Goal: Find specific page/section: Find specific page/section

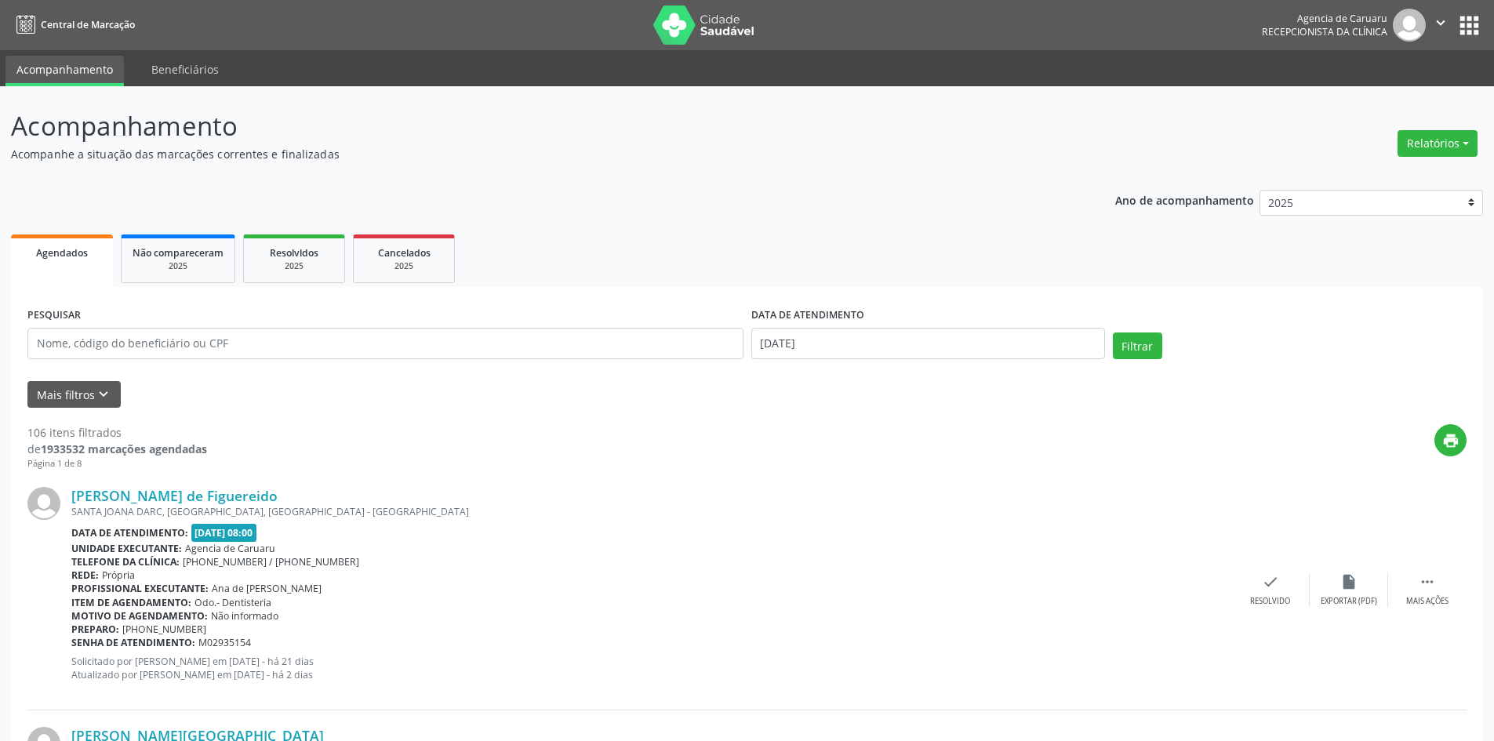
click at [1219, 238] on ul "Agendados Não compareceram 2025 Resolvidos 2025 Cancelados 2025" at bounding box center [747, 259] width 1472 height 56
click at [1433, 148] on button "Relatórios" at bounding box center [1437, 143] width 80 height 27
click at [1374, 184] on link "Agendamentos" at bounding box center [1394, 177] width 169 height 22
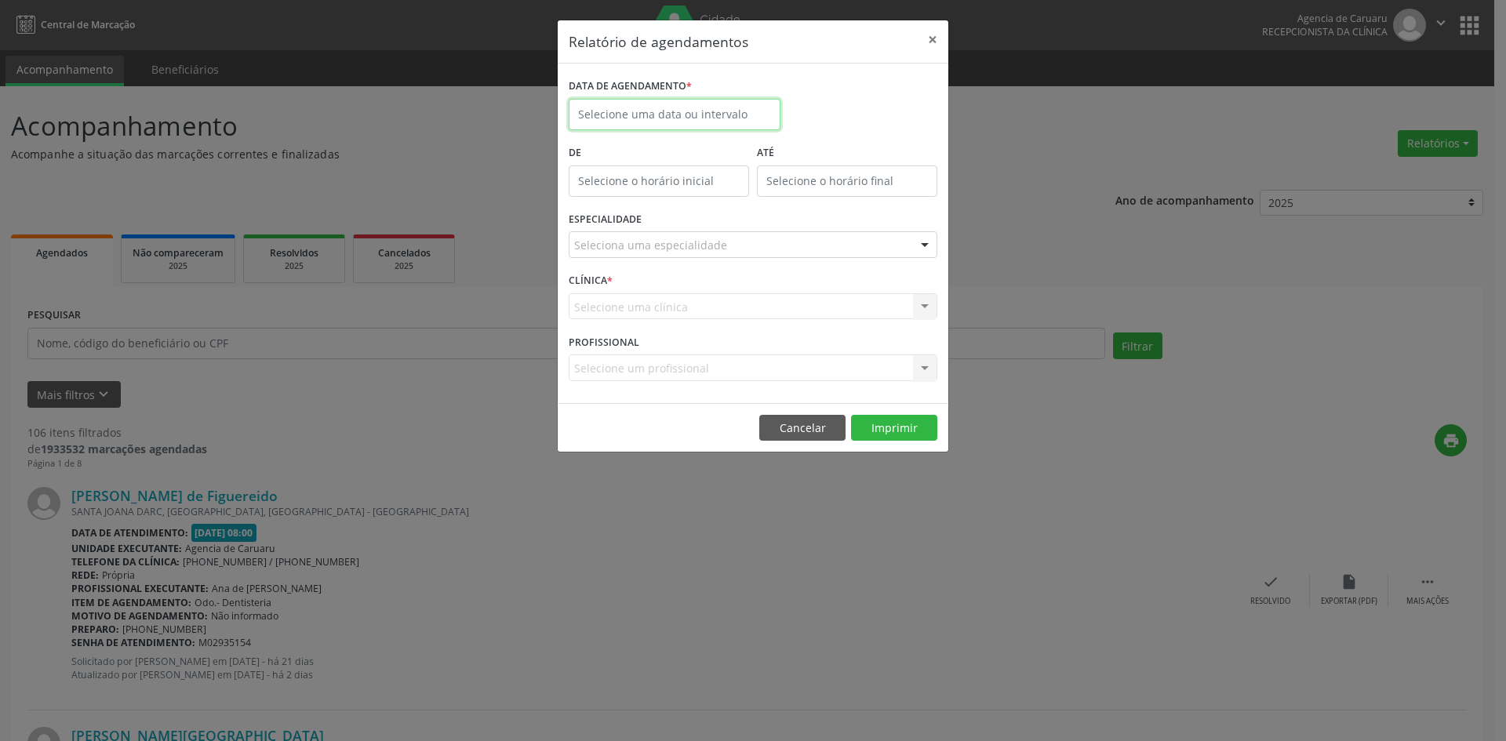
click at [618, 115] on input "text" at bounding box center [675, 114] width 212 height 31
click at [653, 225] on span "7" at bounding box center [654, 228] width 31 height 31
type input "[DATE]"
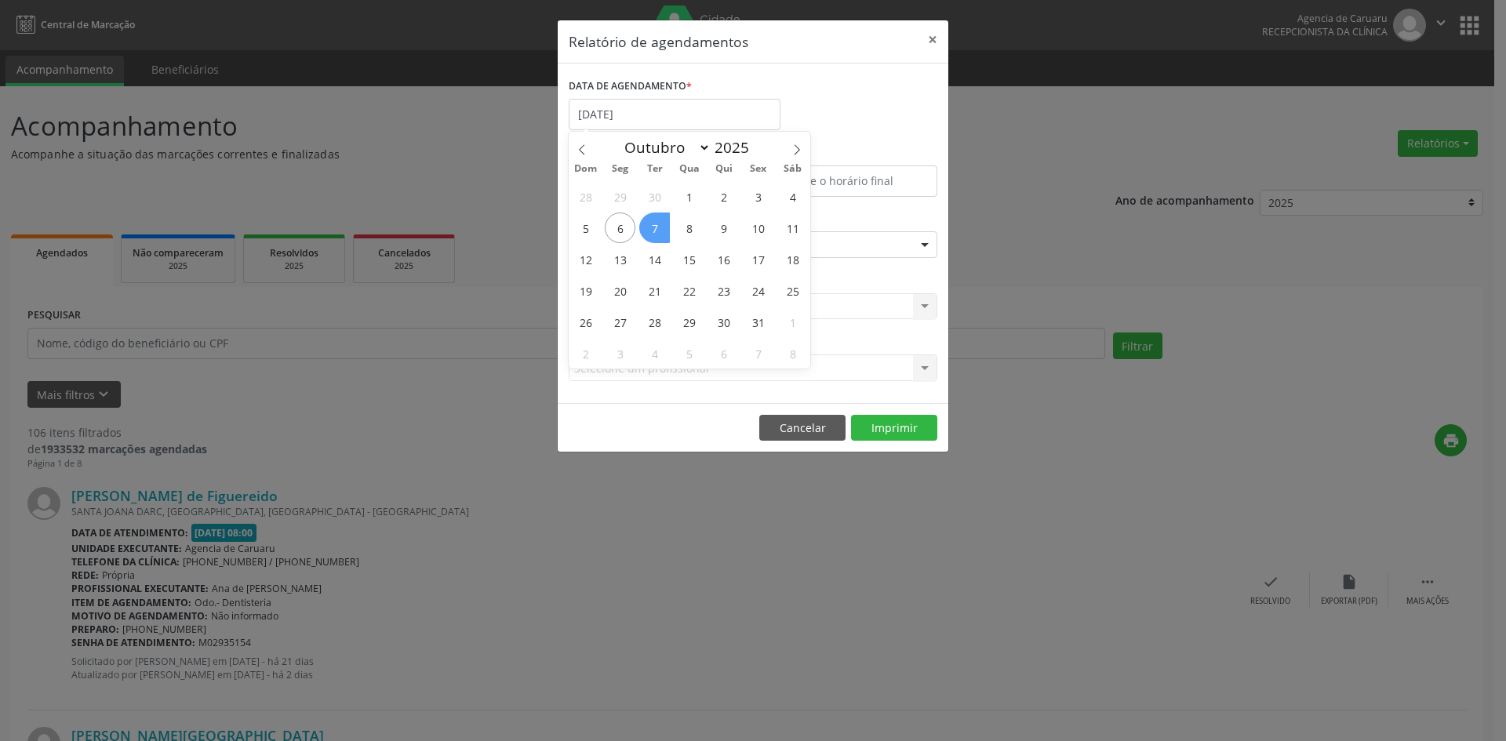
click at [653, 225] on span "7" at bounding box center [654, 228] width 31 height 31
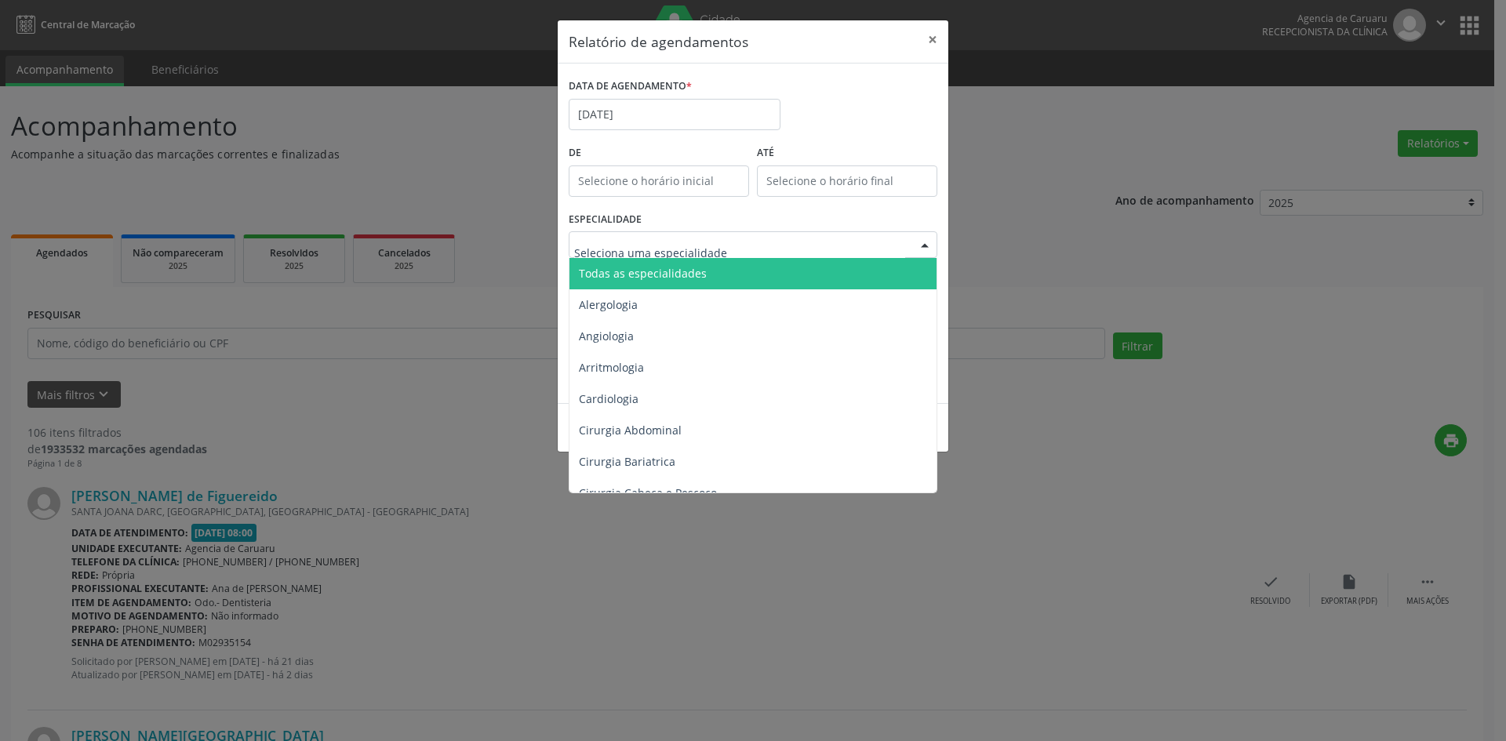
click at [659, 270] on span "Todas as especialidades" at bounding box center [643, 273] width 128 height 15
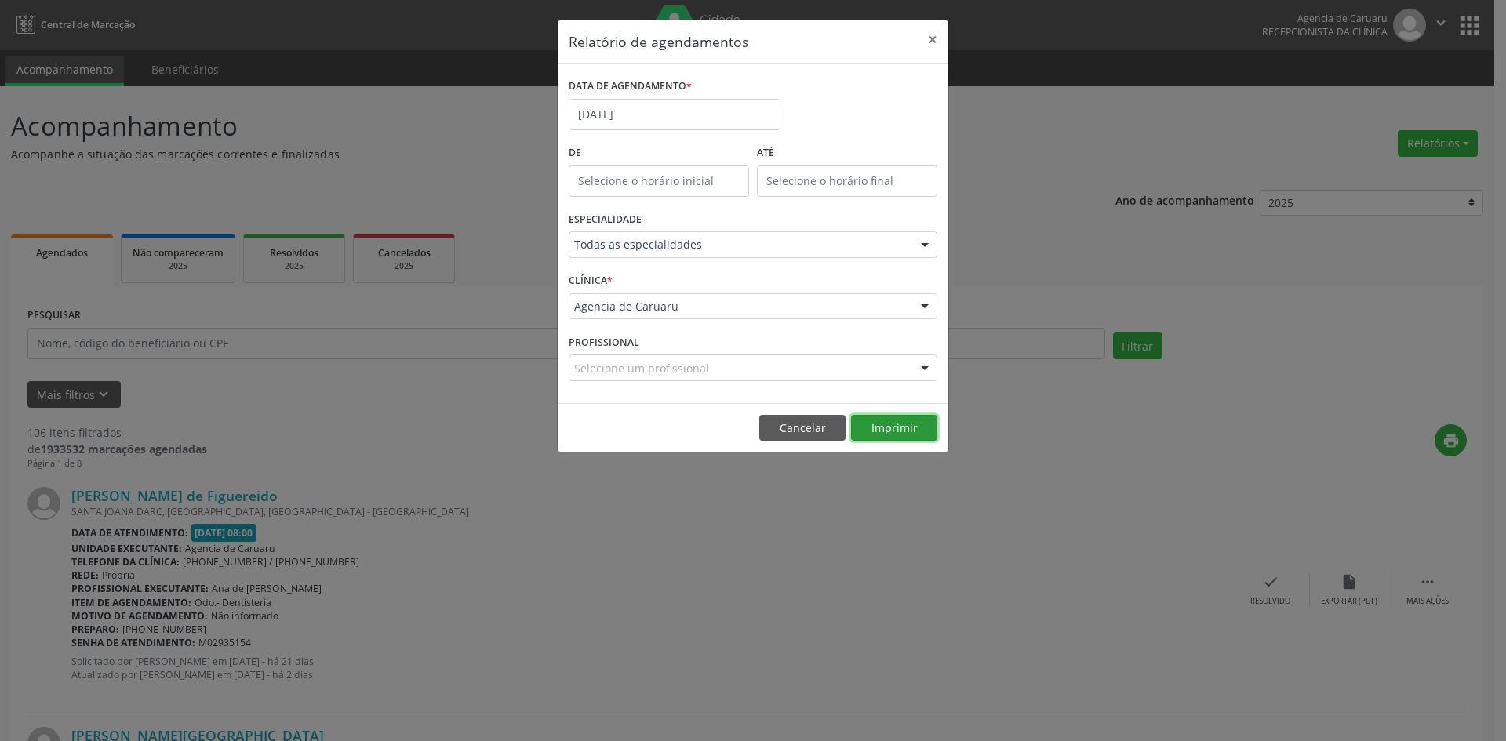
click at [883, 435] on button "Imprimir" at bounding box center [894, 428] width 86 height 27
click at [594, 121] on input "[DATE]" at bounding box center [675, 114] width 212 height 31
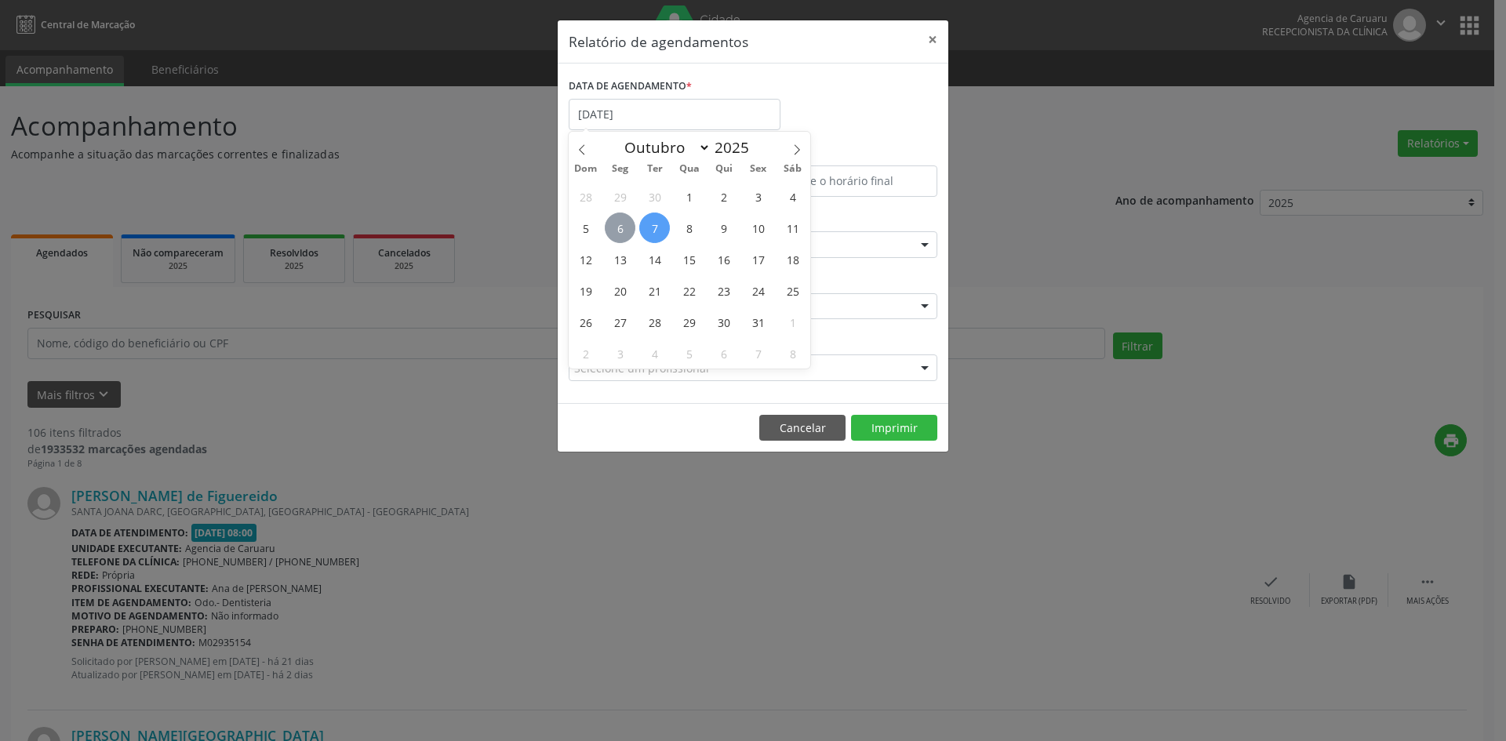
click at [622, 222] on span "6" at bounding box center [620, 228] width 31 height 31
type input "[DATE]"
click at [622, 222] on span "6" at bounding box center [620, 228] width 31 height 31
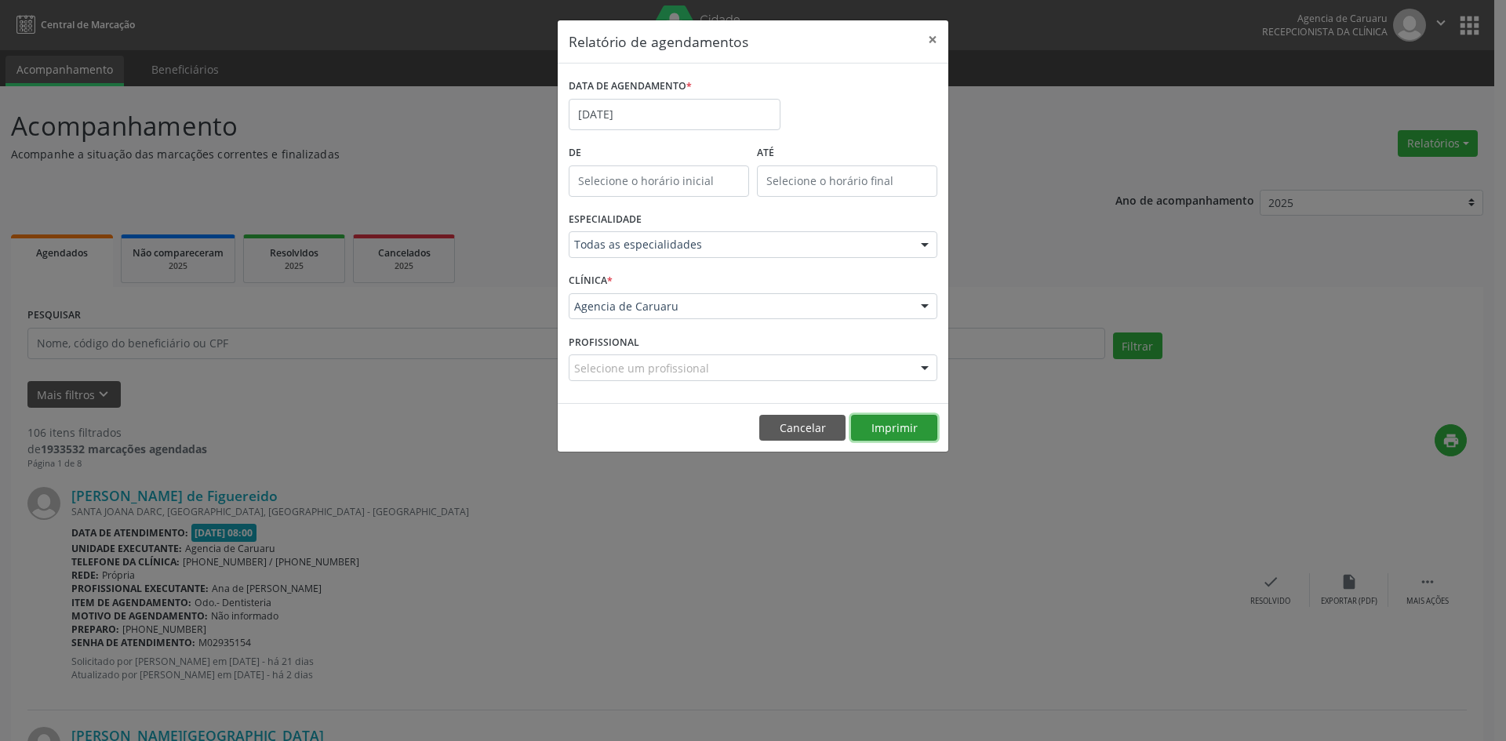
click at [896, 430] on button "Imprimir" at bounding box center [894, 428] width 86 height 27
click at [821, 429] on button "Cancelar" at bounding box center [802, 428] width 86 height 27
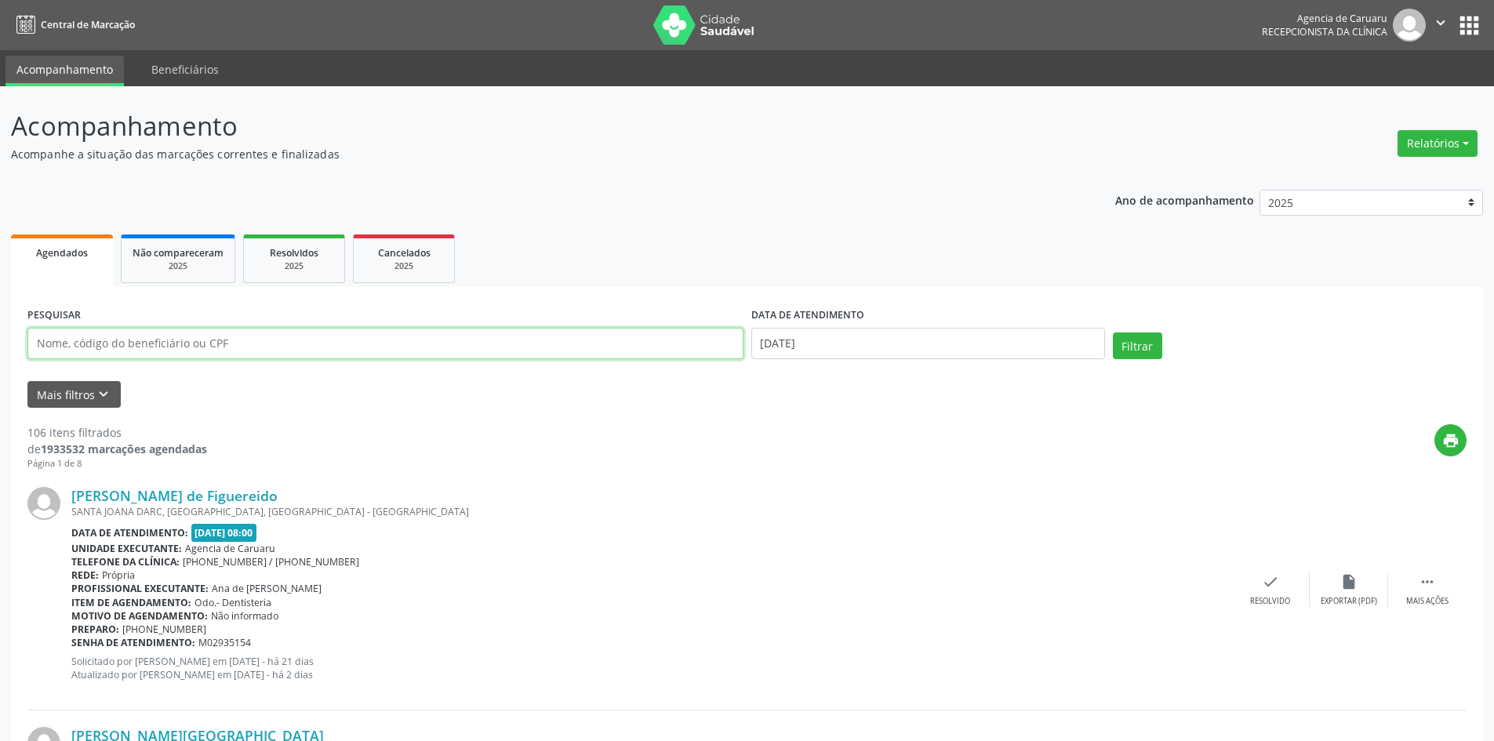
click at [167, 348] on input "text" at bounding box center [385, 343] width 716 height 31
click at [51, 343] on input "[PERSON_NAME]" at bounding box center [385, 343] width 716 height 31
type input "[PERSON_NAME] DE FRANÇA"
drag, startPoint x: 841, startPoint y: 337, endPoint x: 738, endPoint y: 349, distance: 104.2
click at [738, 349] on div "PESQUISAR [PERSON_NAME] DE FRANÇA DATA DE ATENDIMENTO [DATE] Filtrar" at bounding box center [747, 336] width 1447 height 67
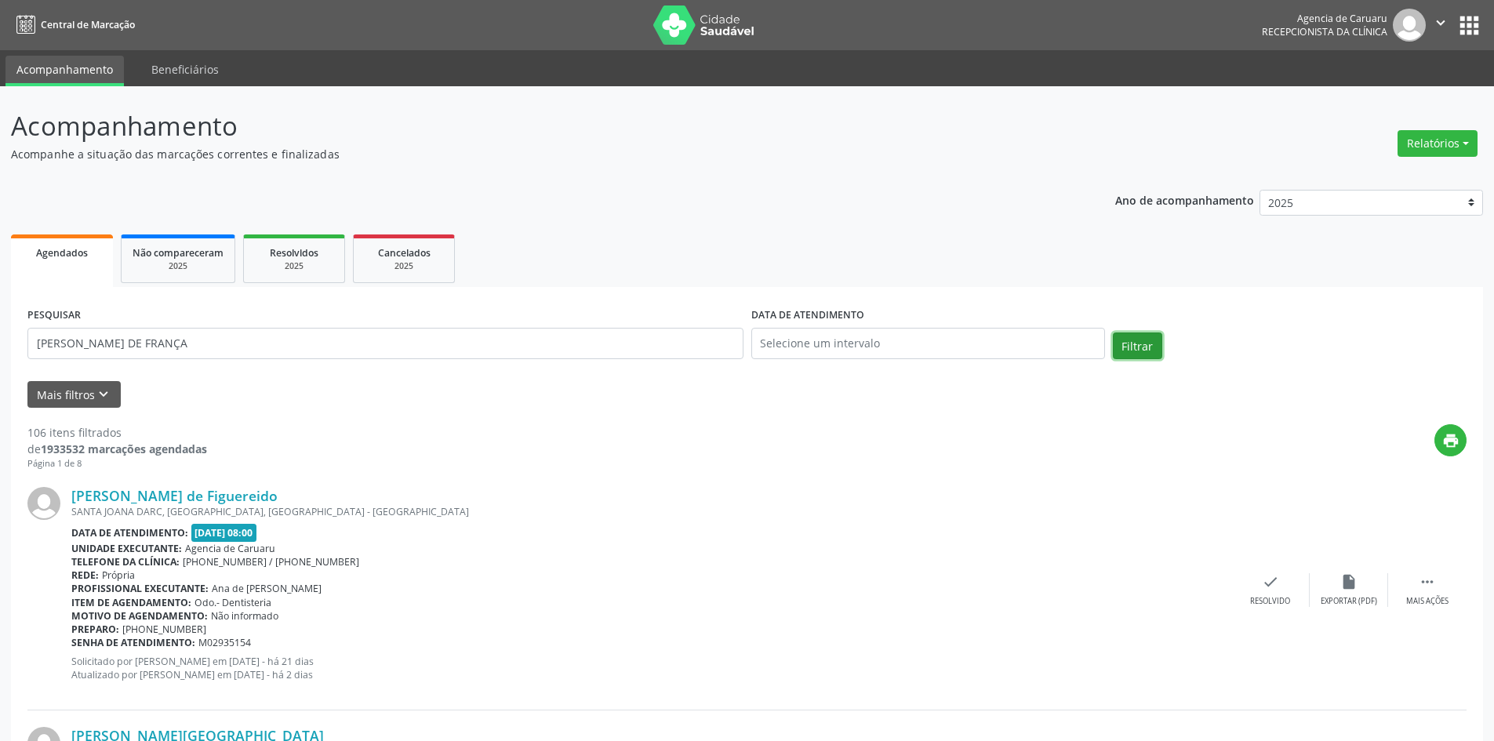
click at [1139, 343] on button "Filtrar" at bounding box center [1137, 346] width 49 height 27
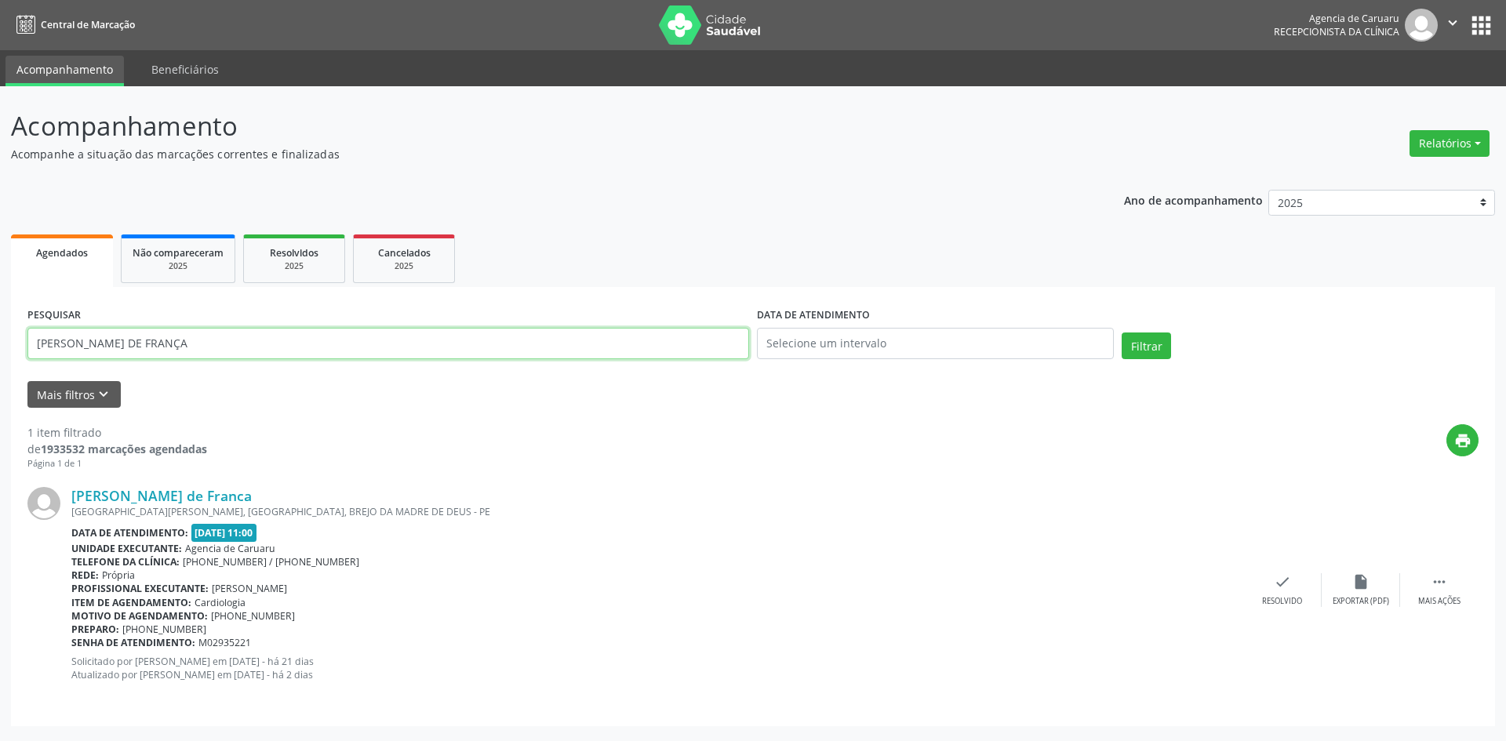
drag, startPoint x: 221, startPoint y: 340, endPoint x: 0, endPoint y: 336, distance: 221.2
click at [0, 336] on div "Acompanhamento Acompanhe a situação das marcações correntes e finalizadas Relat…" at bounding box center [753, 413] width 1506 height 655
click at [269, 341] on input "text" at bounding box center [387, 343] width 721 height 31
type input "[PERSON_NAME]"
click at [1133, 344] on button "Filtrar" at bounding box center [1145, 346] width 49 height 27
